Goal: Book appointment/travel/reservation

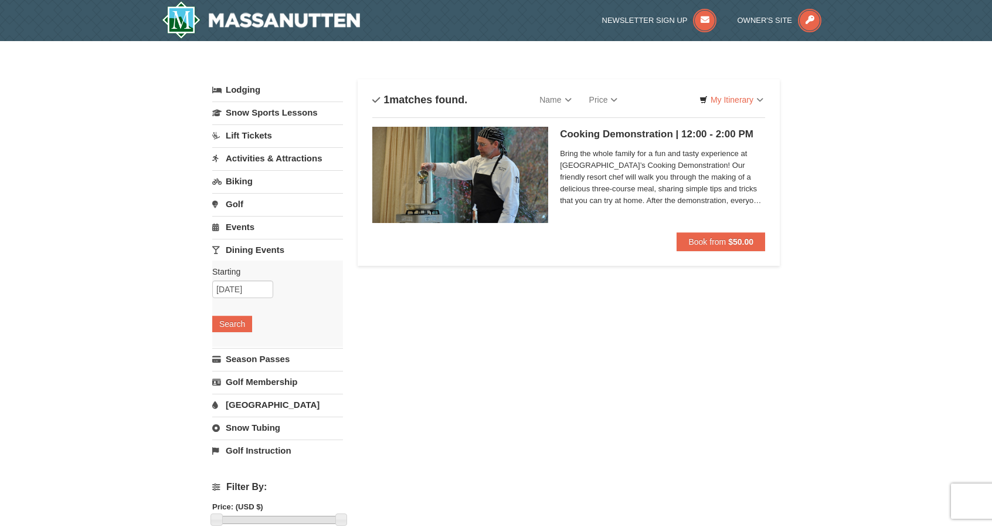
click at [235, 200] on link "Golf" at bounding box center [277, 204] width 131 height 22
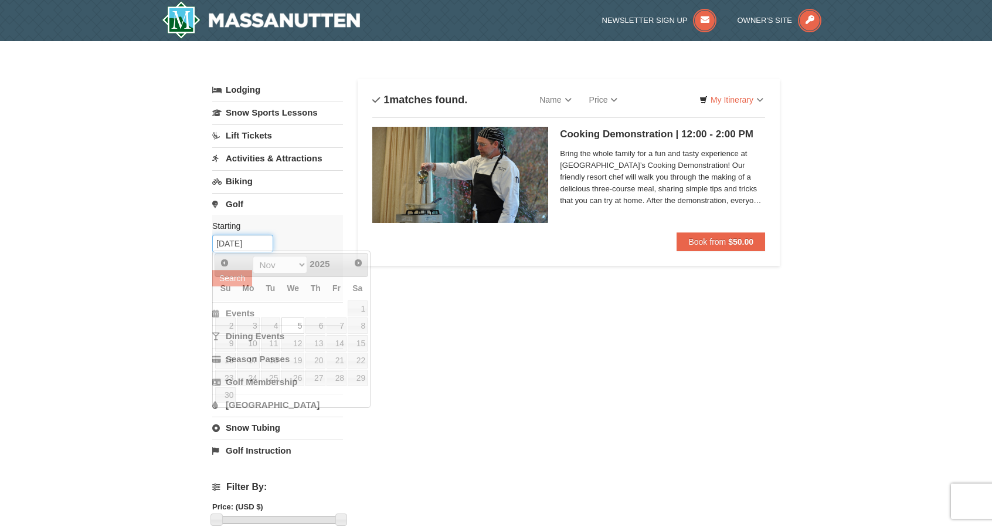
click at [247, 242] on input "11/05/2025" at bounding box center [242, 244] width 61 height 18
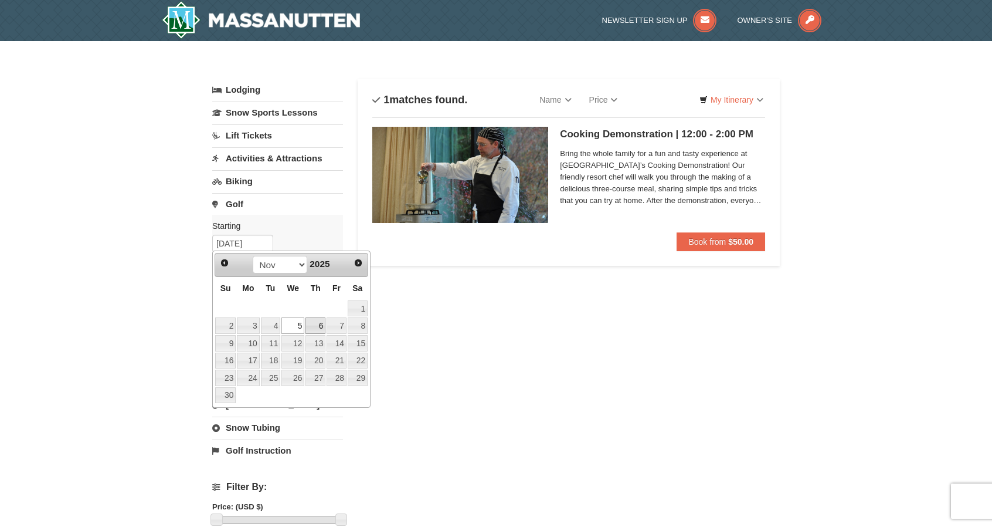
click at [308, 328] on link "6" at bounding box center [316, 325] width 20 height 16
type input "[DATE]"
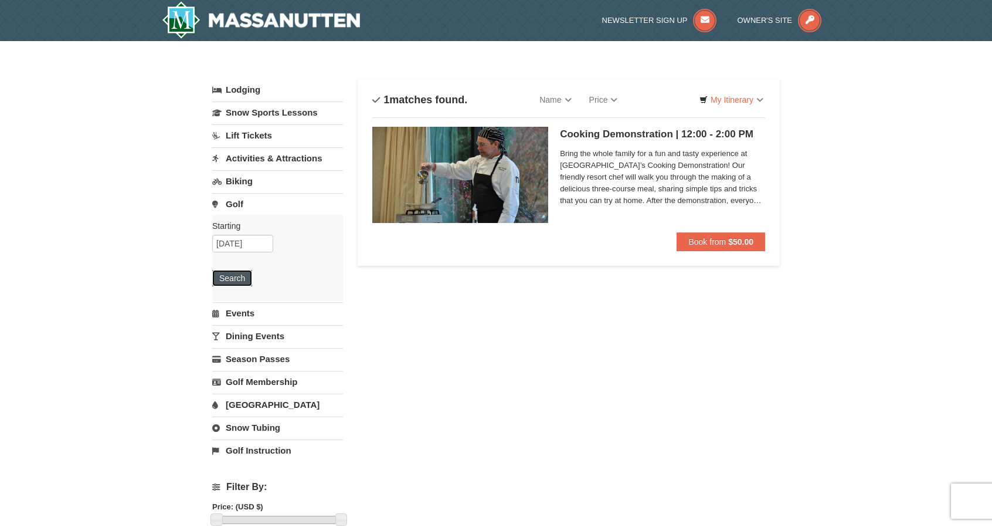
click at [231, 275] on button "Search" at bounding box center [232, 278] width 40 height 16
